Goal: Transaction & Acquisition: Book appointment/travel/reservation

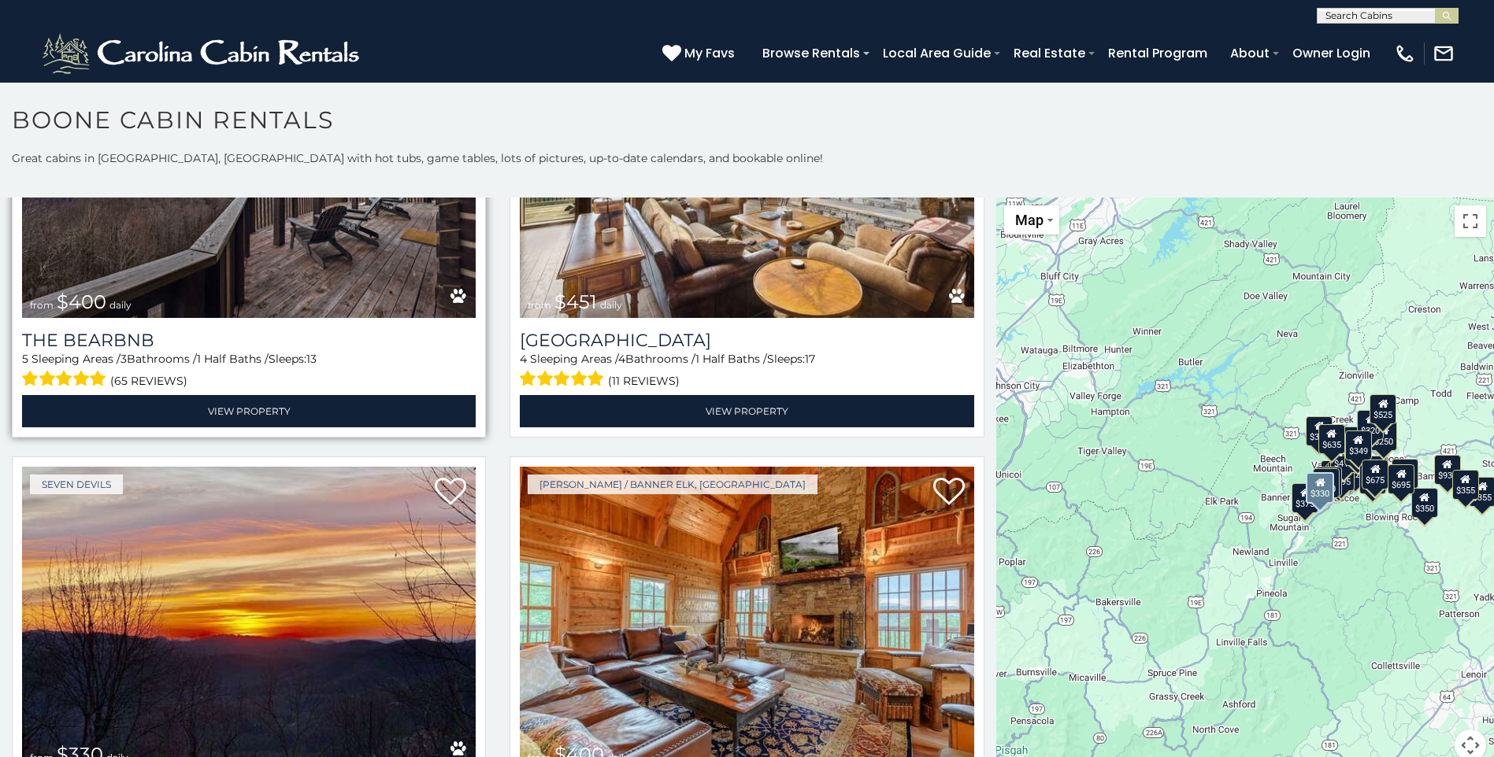
scroll to position [2047, 0]
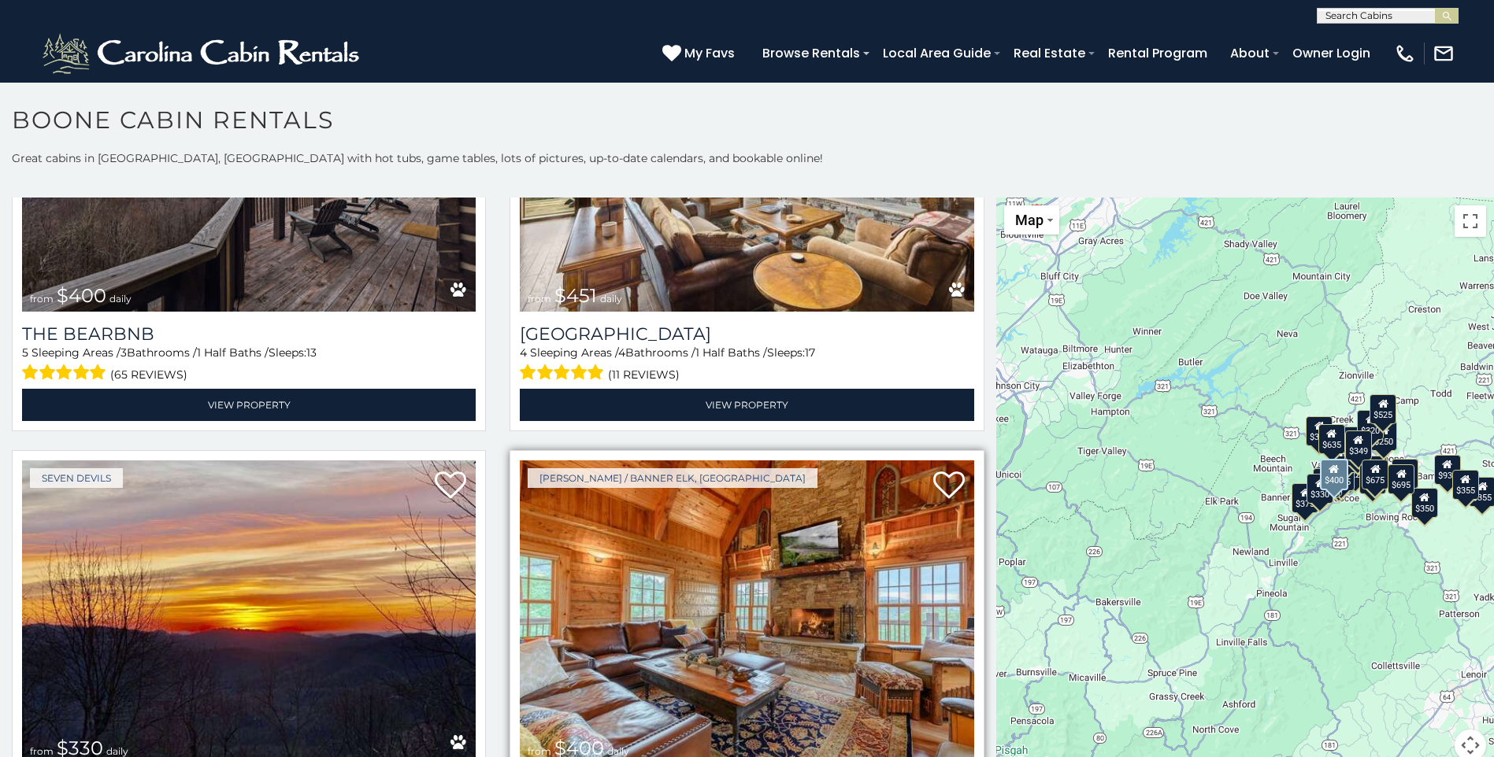
click at [811, 540] on img at bounding box center [746, 613] width 453 height 304
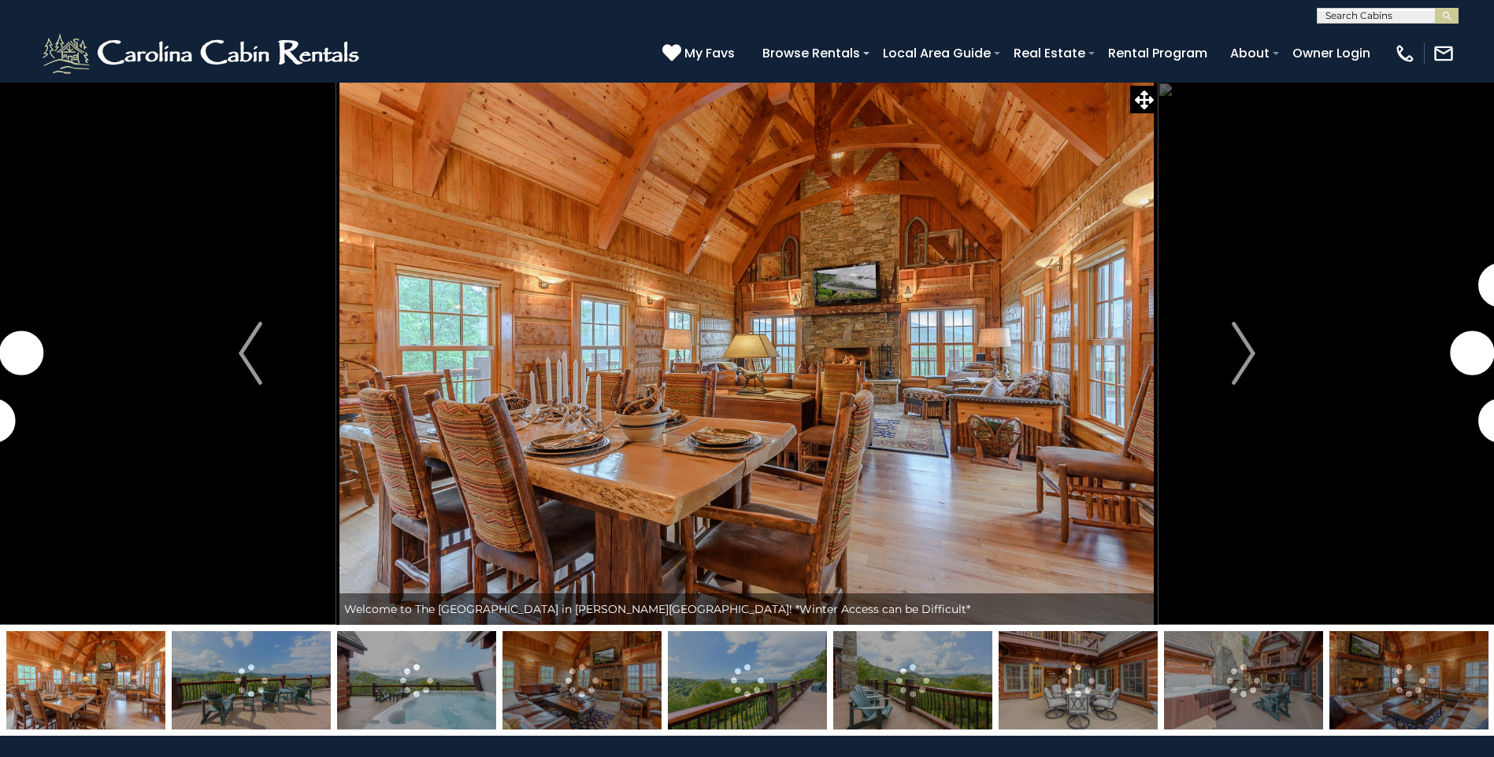
click at [762, 679] on img at bounding box center [747, 680] width 159 height 98
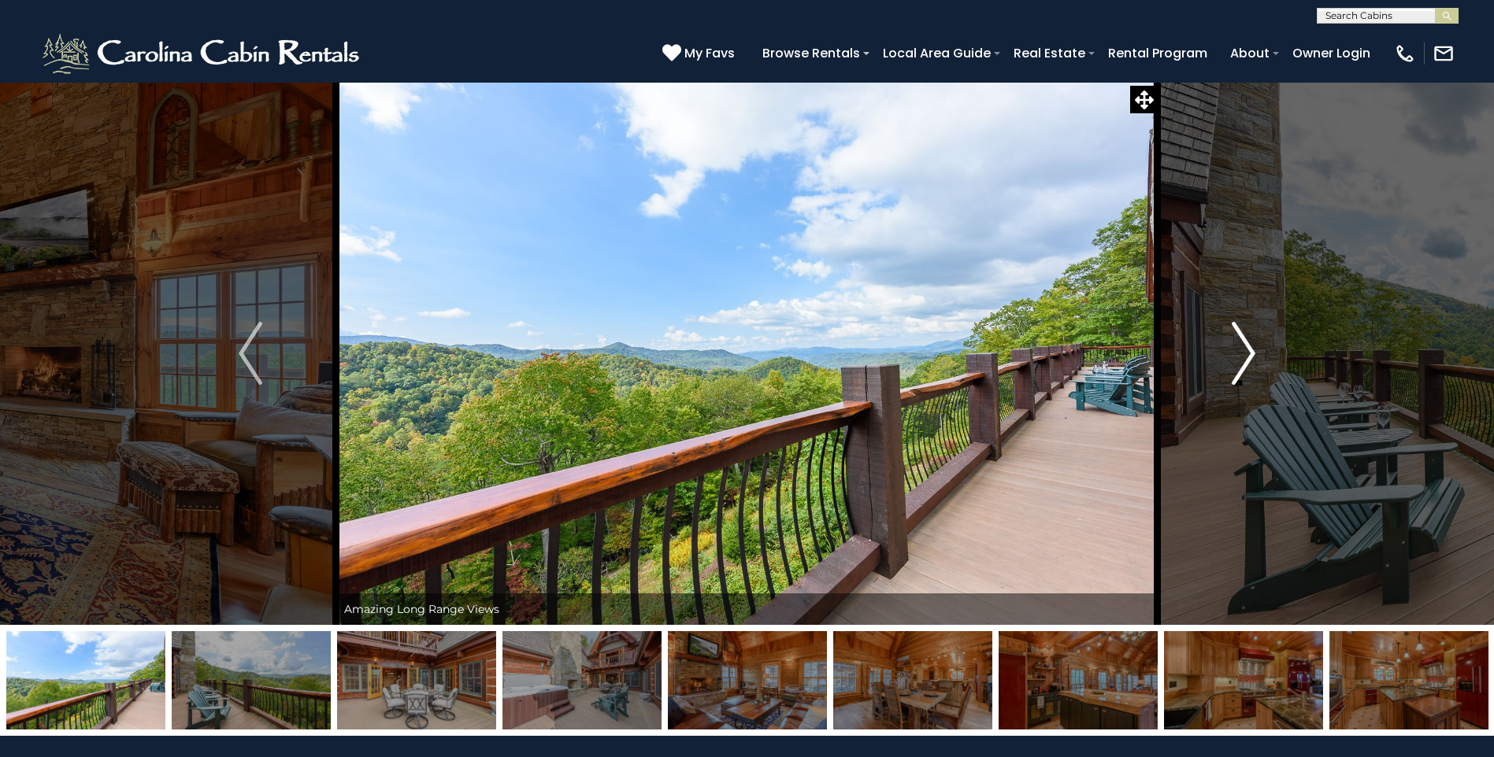
click at [1238, 359] on img "Next" at bounding box center [1243, 353] width 24 height 63
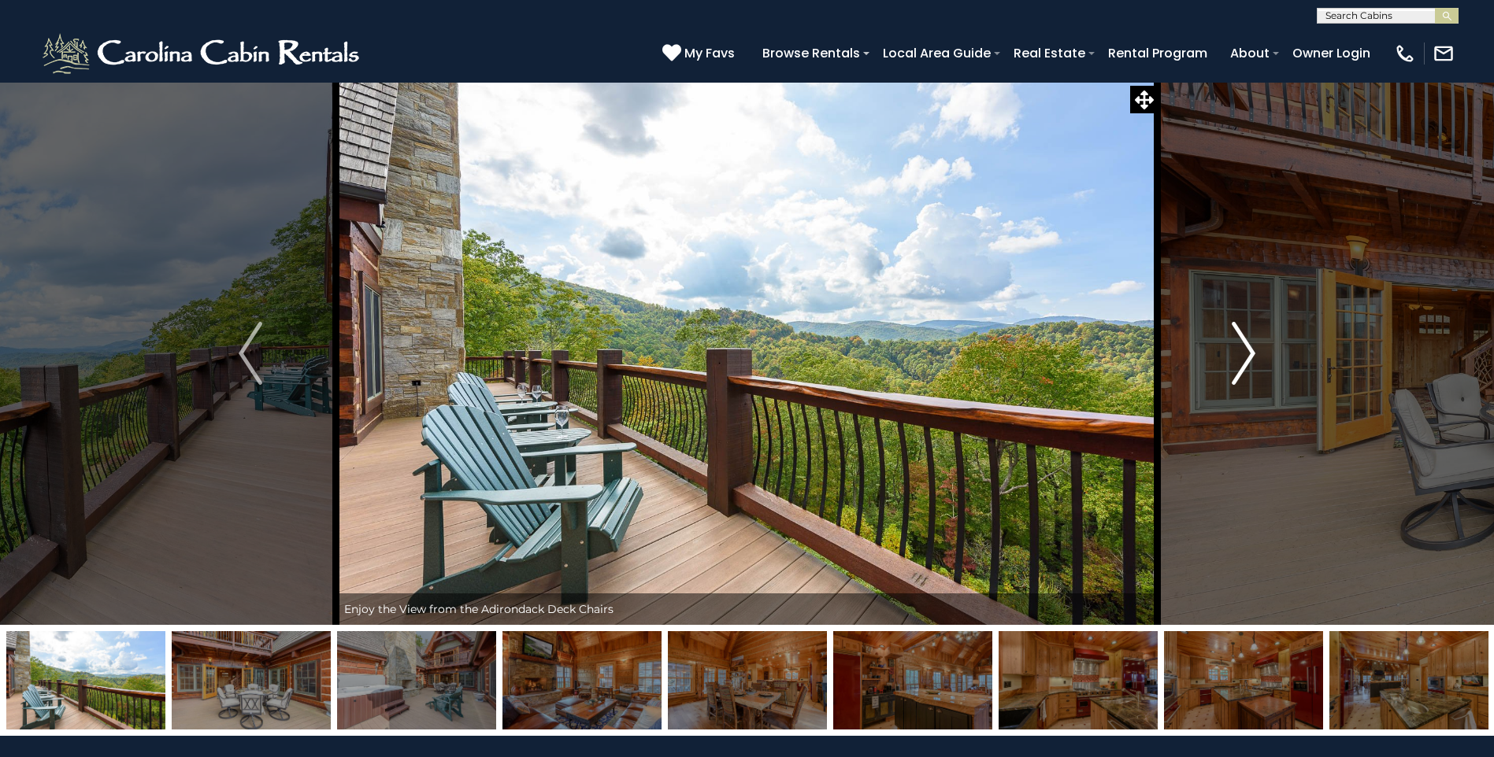
click at [1229, 363] on button "Next" at bounding box center [1243, 353] width 172 height 543
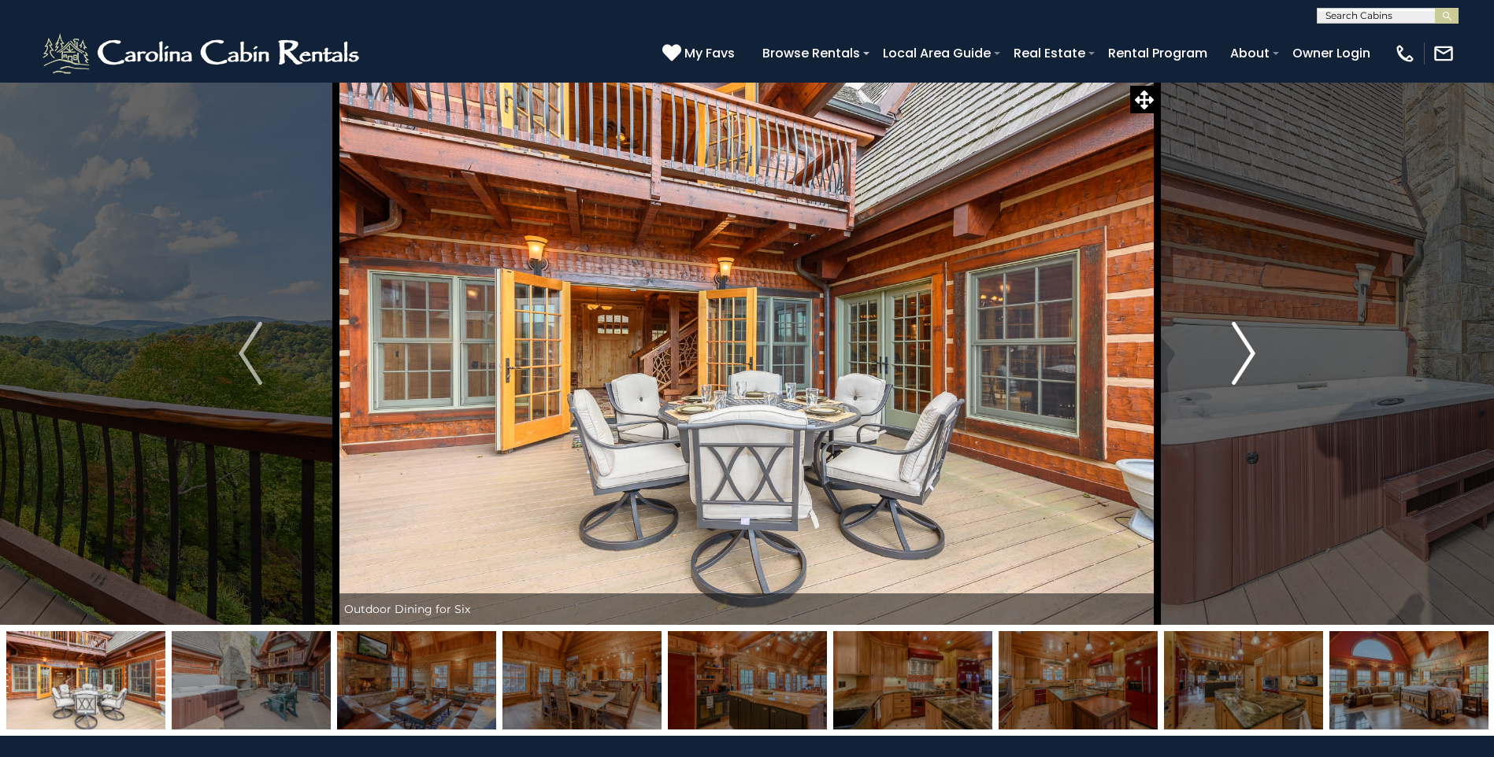
click at [1224, 366] on button "Next" at bounding box center [1243, 353] width 172 height 543
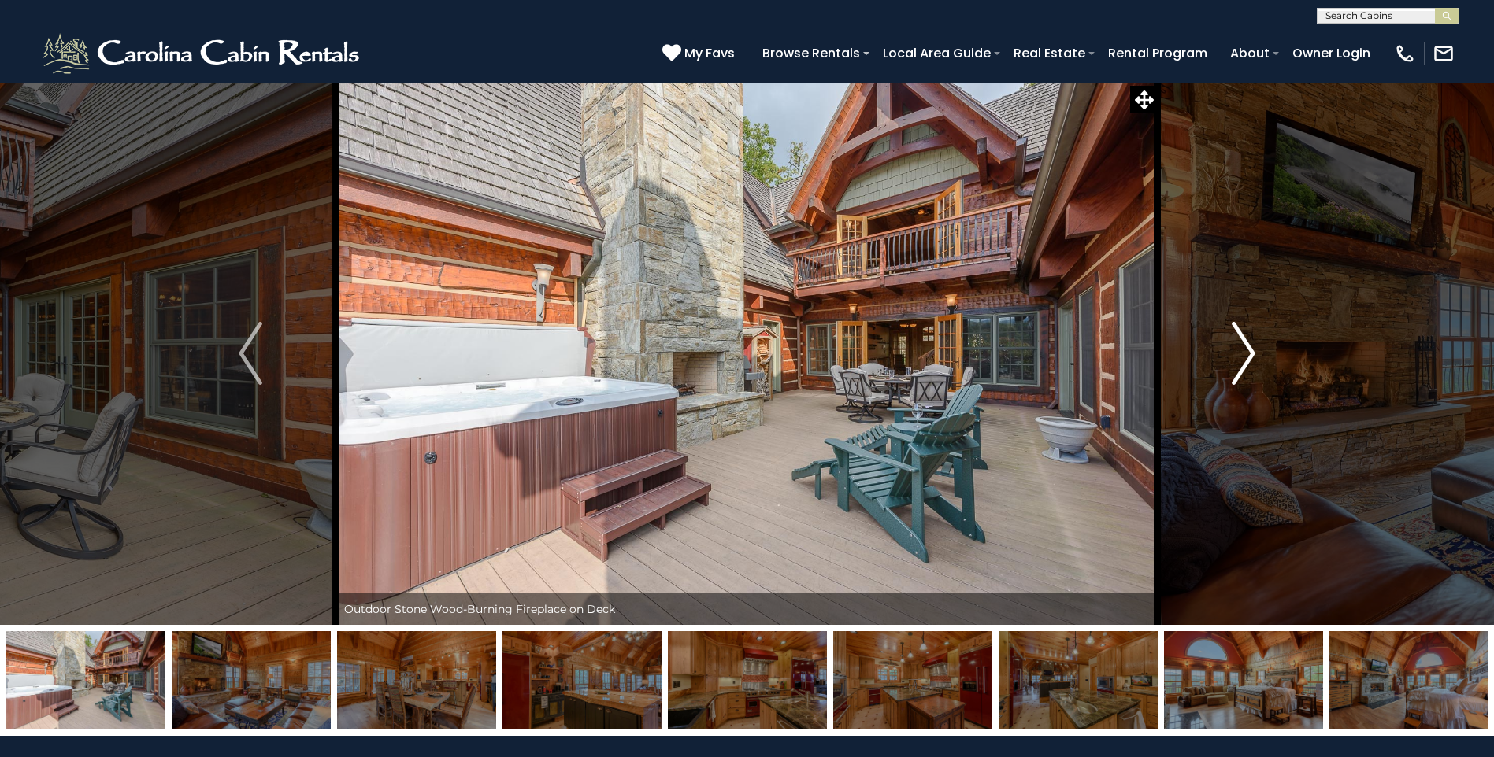
click at [1224, 366] on button "Next" at bounding box center [1243, 353] width 172 height 543
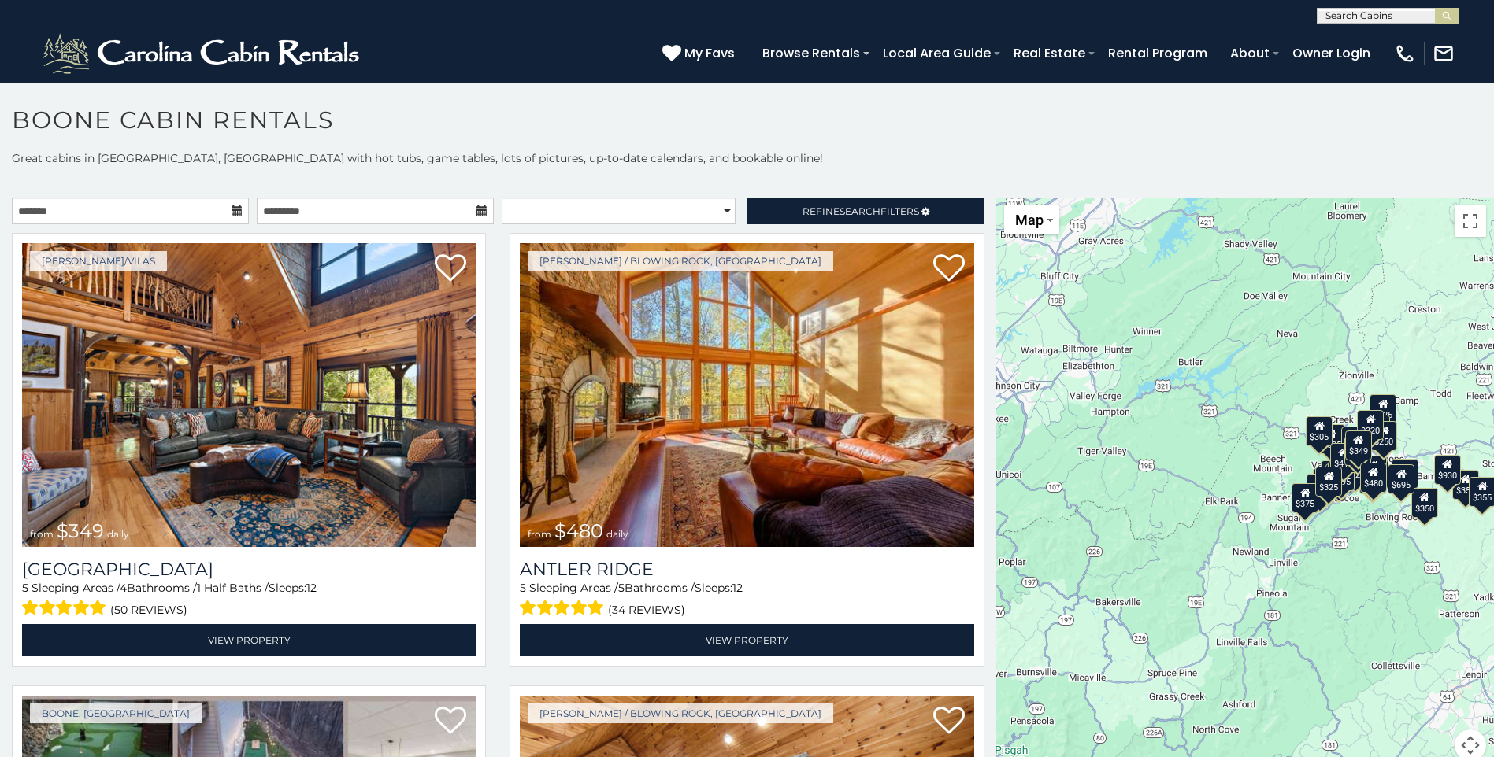
drag, startPoint x: 1467, startPoint y: 1, endPoint x: 1021, endPoint y: 139, distance: 466.7
click at [1021, 139] on h1 "Boone Cabin Rentals" at bounding box center [747, 128] width 1494 height 45
